Goal: Task Accomplishment & Management: Manage account settings

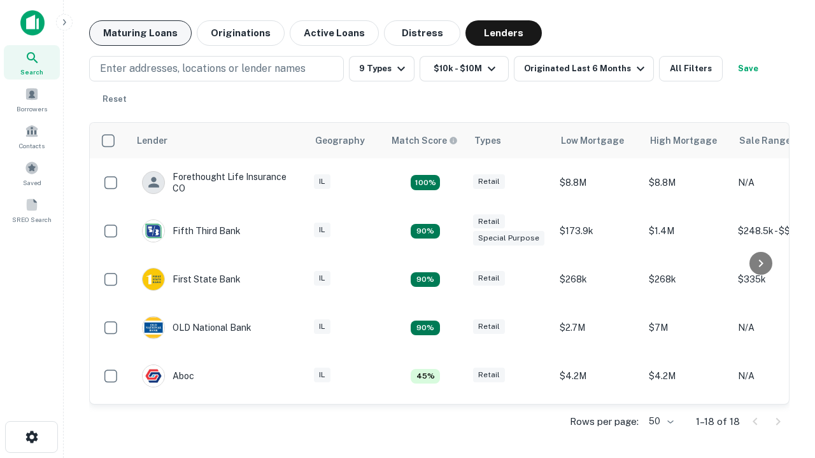
click at [140, 33] on button "Maturing Loans" at bounding box center [140, 32] width 102 height 25
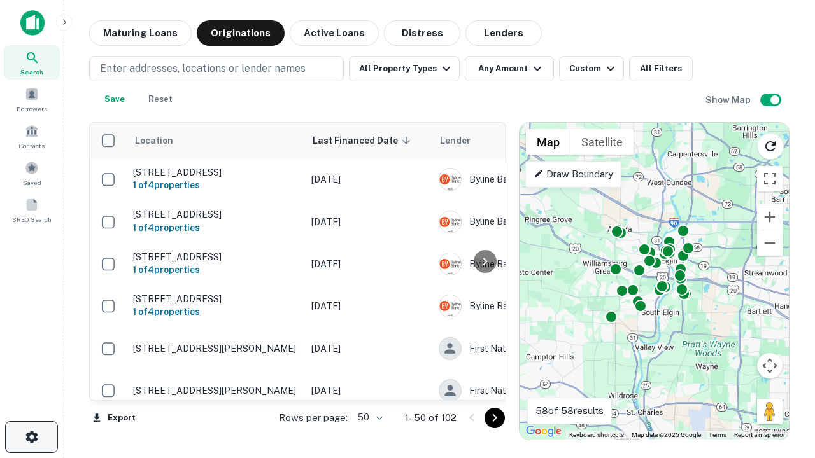
click at [31, 437] on icon "button" at bounding box center [31, 437] width 15 height 15
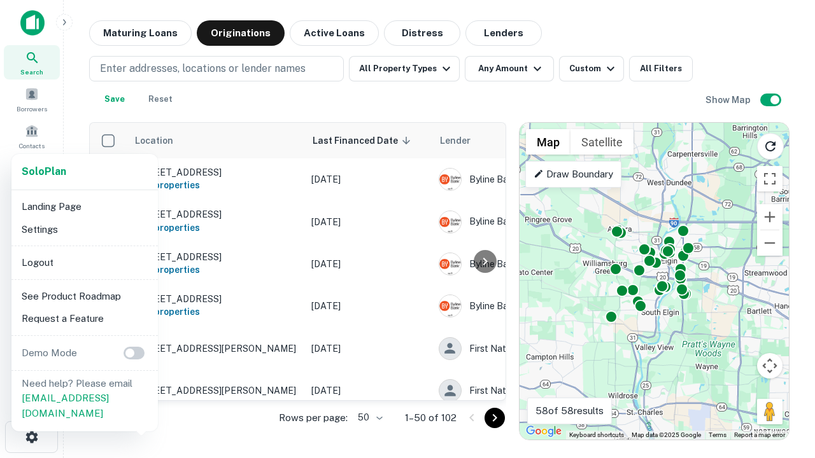
click at [84, 262] on li "Logout" at bounding box center [85, 262] width 136 height 23
